Goal: Navigation & Orientation: Find specific page/section

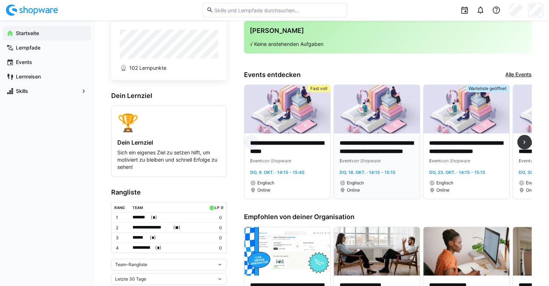
scroll to position [36, 0]
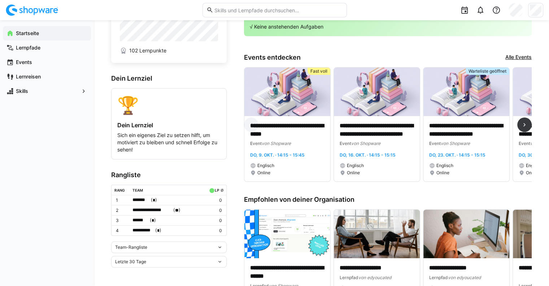
drag, startPoint x: 387, startPoint y: 187, endPoint x: 430, endPoint y: 187, distance: 43.0
click at [430, 187] on div "**********" at bounding box center [388, 127] width 288 height 120
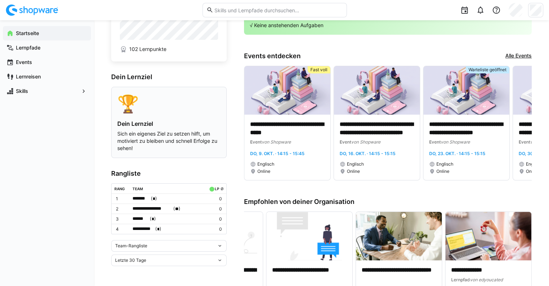
scroll to position [0, 0]
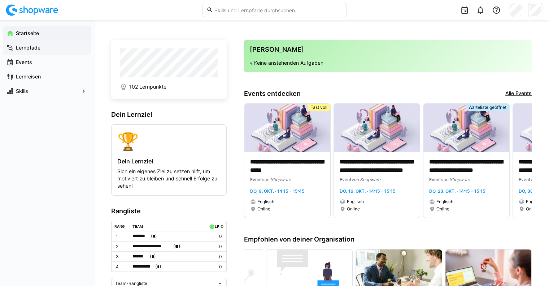
click at [0, 0] on app-navigation-label "Lernpfade" at bounding box center [0, 0] width 0 height 0
click at [27, 53] on div "Lernpfade" at bounding box center [47, 47] width 88 height 14
click at [31, 66] on div "Events" at bounding box center [47, 62] width 88 height 14
click at [0, 0] on app-navigation-label "Lernreisen" at bounding box center [0, 0] width 0 height 0
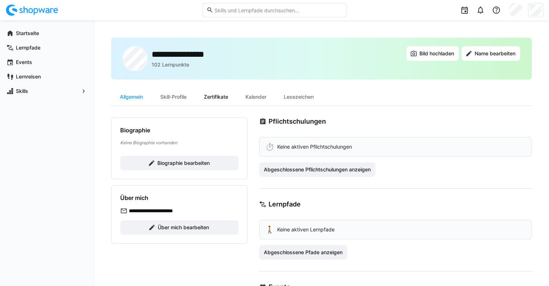
click at [217, 96] on div "Zertifikate" at bounding box center [216, 96] width 42 height 17
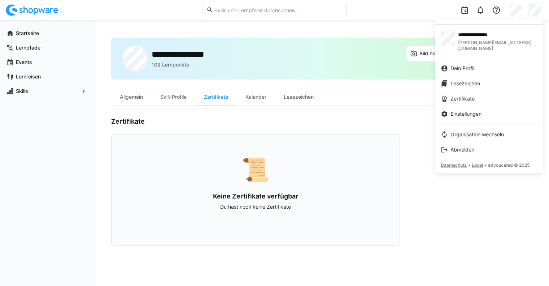
click at [479, 148] on link "Abmelden" at bounding box center [489, 149] width 108 height 15
